Goal: Transaction & Acquisition: Purchase product/service

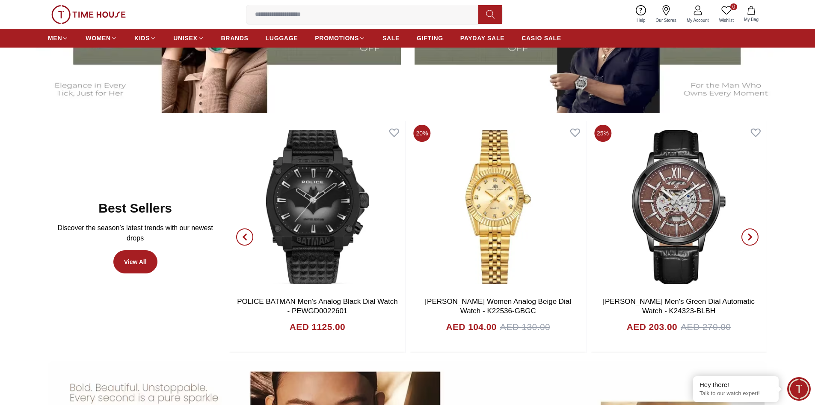
scroll to position [514, 0]
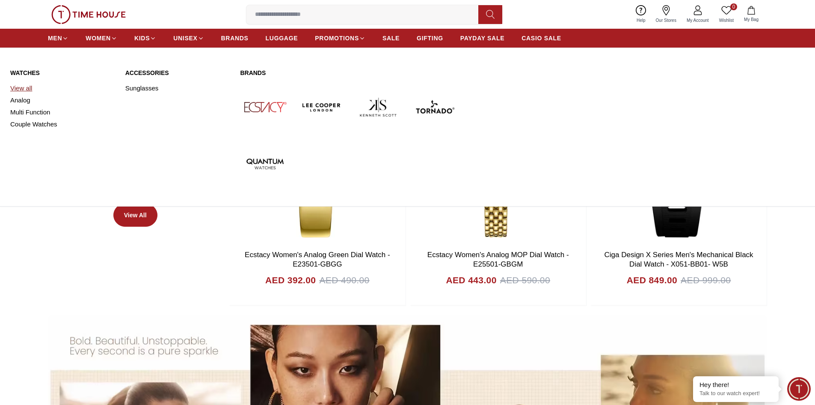
click at [29, 92] on link "View all" at bounding box center [62, 88] width 105 height 12
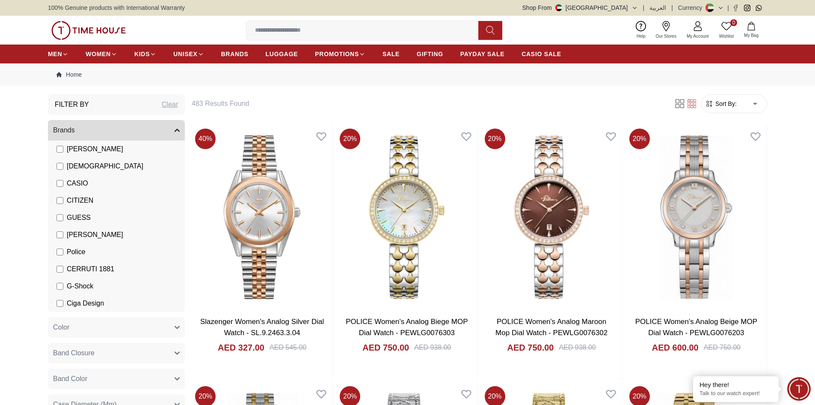
click at [736, 104] on span "Sort By:" at bounding box center [725, 103] width 23 height 9
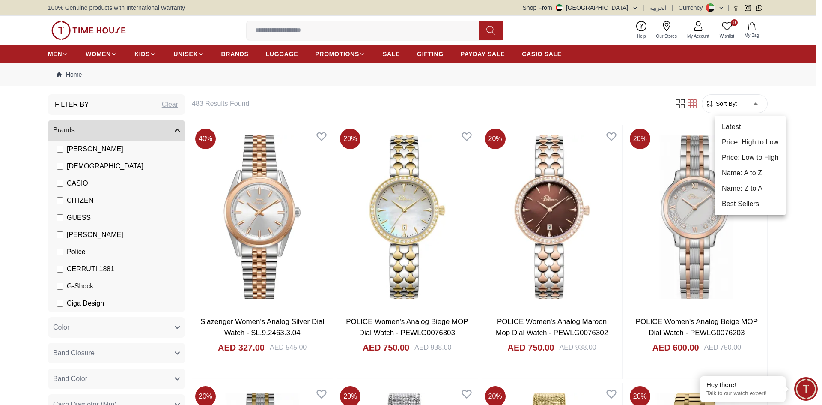
click at [734, 155] on li "Price: Low to High" at bounding box center [750, 157] width 71 height 15
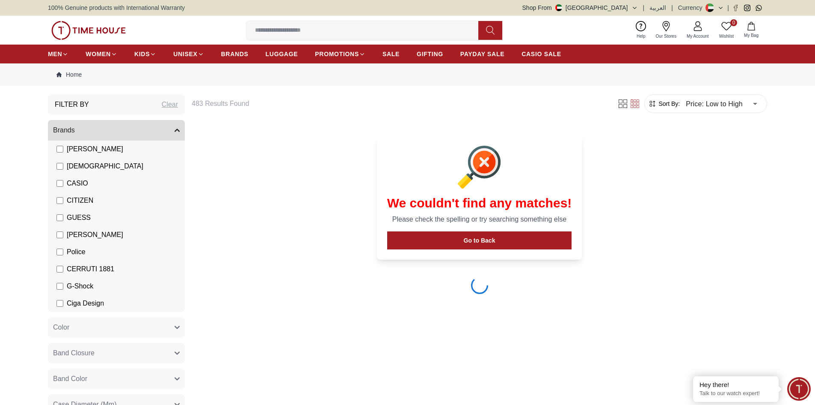
type input "*"
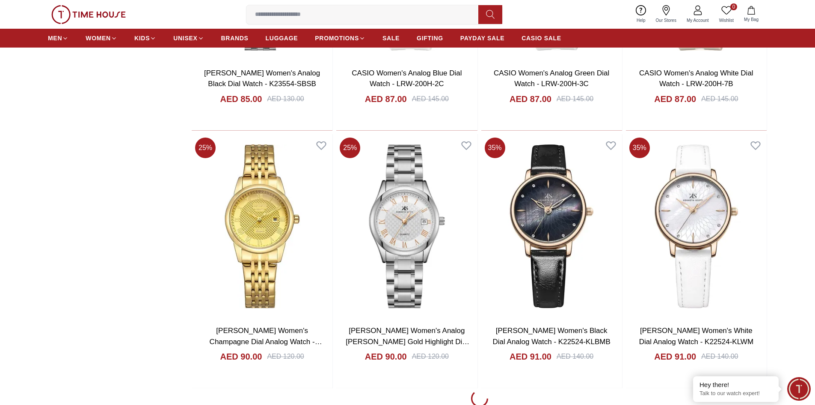
scroll to position [1156, 0]
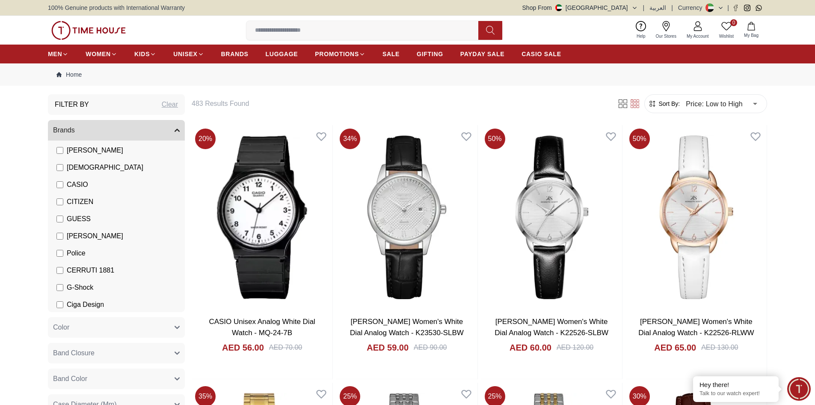
scroll to position [64, 0]
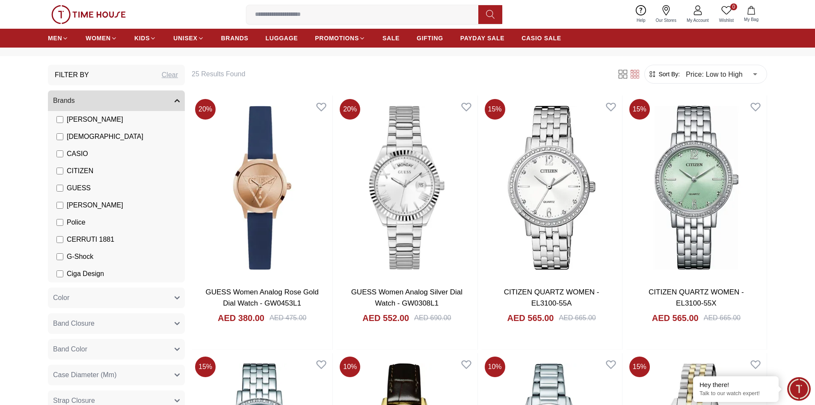
scroll to position [43, 0]
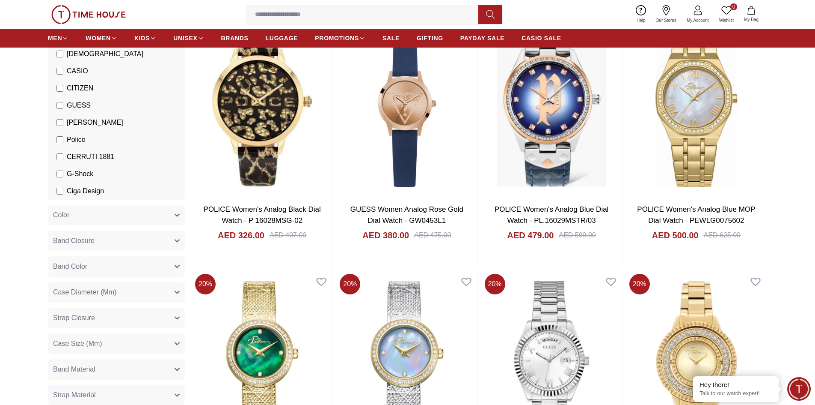
scroll to position [128, 0]
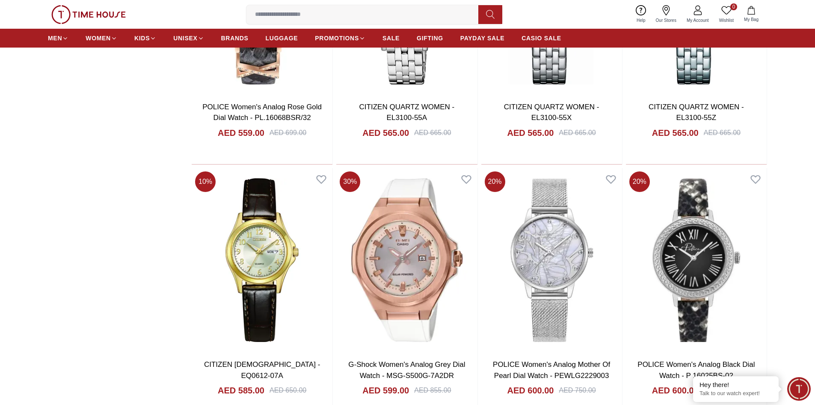
scroll to position [1113, 0]
